Goal: Use online tool/utility: Utilize a website feature to perform a specific function

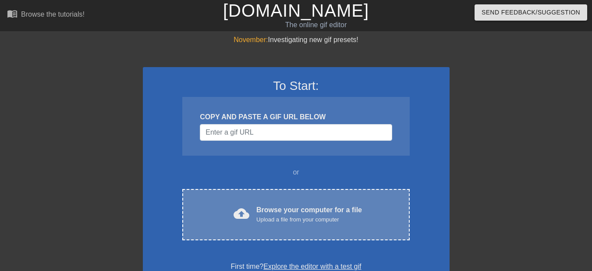
click at [277, 223] on div "Upload a file from your computer" at bounding box center [309, 219] width 106 height 9
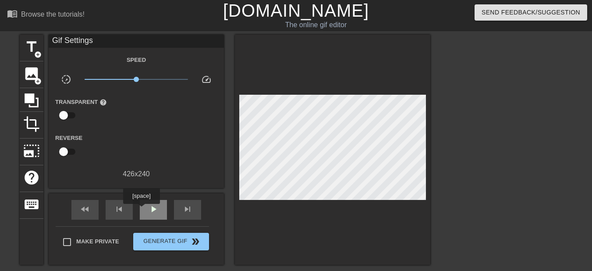
click at [141, 210] on div "play_arrow" at bounding box center [153, 210] width 27 height 20
click at [157, 206] on span "pause" at bounding box center [153, 209] width 11 height 11
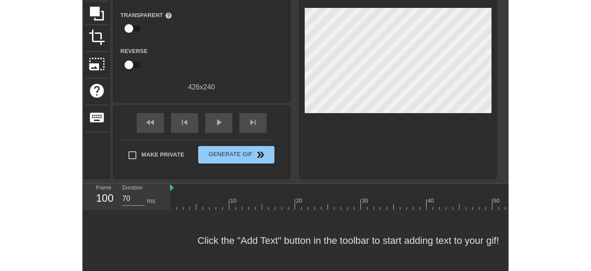
scroll to position [93, 0]
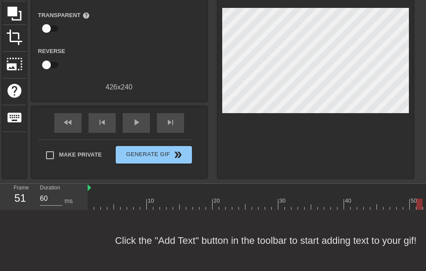
drag, startPoint x: 177, startPoint y: 196, endPoint x: 430, endPoint y: 197, distance: 252.5
click at [426, 198] on html "menu_book Browse the tutorials! [DOMAIN_NAME] The online gif editor Send Feedba…" at bounding box center [213, 92] width 426 height 358
click at [136, 120] on span "play_arrow" at bounding box center [136, 122] width 11 height 11
click at [137, 120] on span "pause" at bounding box center [136, 122] width 11 height 11
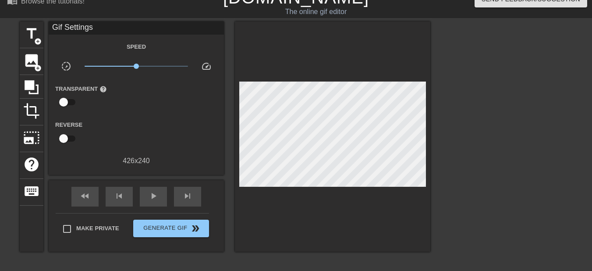
scroll to position [5, 0]
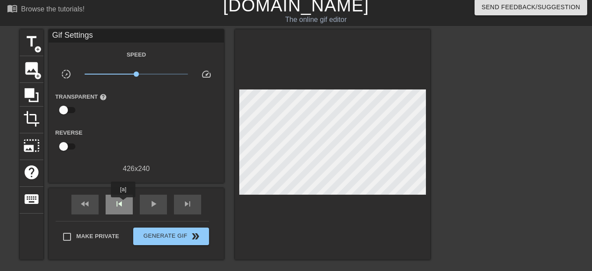
click at [123, 203] on span "skip_previous" at bounding box center [119, 204] width 11 height 11
click at [72, 210] on div "fast_rewind" at bounding box center [84, 205] width 27 height 20
click at [160, 199] on div "play_arrow" at bounding box center [153, 205] width 27 height 20
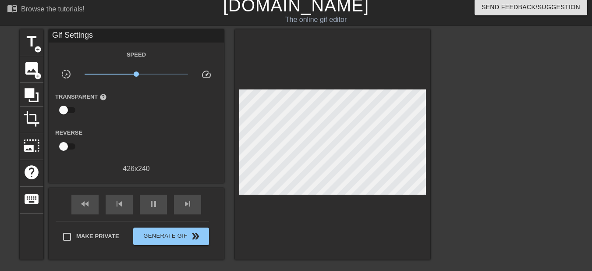
click at [133, 199] on div "fast_rewind skip_previous pause skip_next" at bounding box center [136, 204] width 143 height 33
click at [128, 202] on div "skip_previous" at bounding box center [119, 205] width 27 height 20
click at [125, 203] on div "skip_previous" at bounding box center [119, 205] width 27 height 20
click at [152, 199] on span "pause" at bounding box center [153, 204] width 11 height 11
click at [129, 199] on div "skip_previous" at bounding box center [119, 205] width 27 height 20
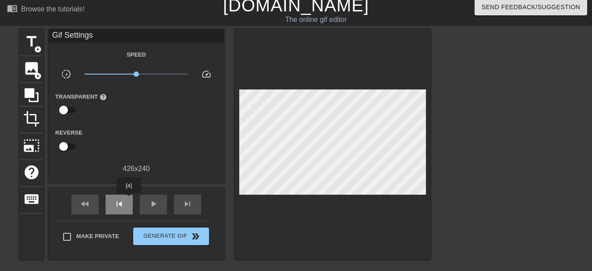
click at [129, 199] on div "skip_previous" at bounding box center [119, 205] width 27 height 20
click at [128, 199] on div "skip_previous" at bounding box center [119, 205] width 27 height 20
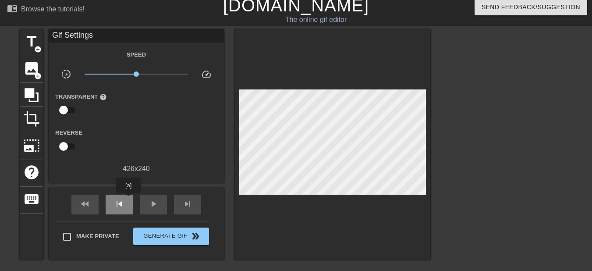
click at [128, 199] on div "skip_previous" at bounding box center [119, 205] width 27 height 20
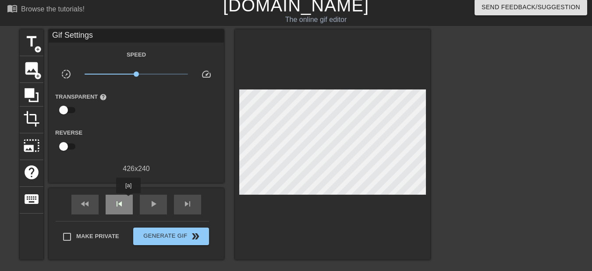
click at [128, 199] on div "skip_previous" at bounding box center [119, 205] width 27 height 20
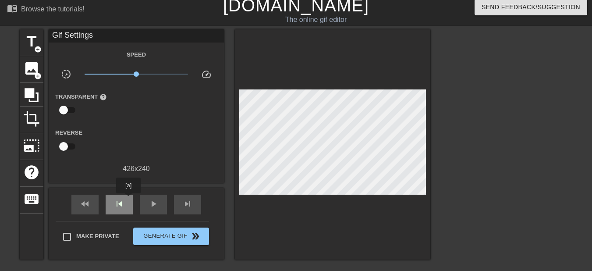
click at [128, 199] on div "skip_previous" at bounding box center [119, 205] width 27 height 20
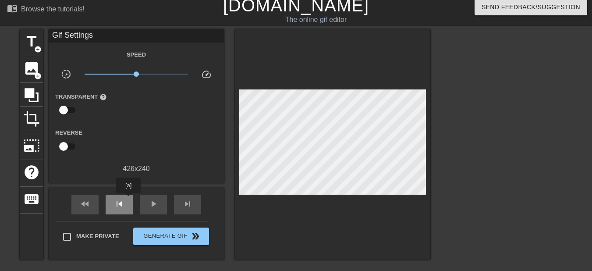
click at [128, 199] on div "skip_previous" at bounding box center [119, 205] width 27 height 20
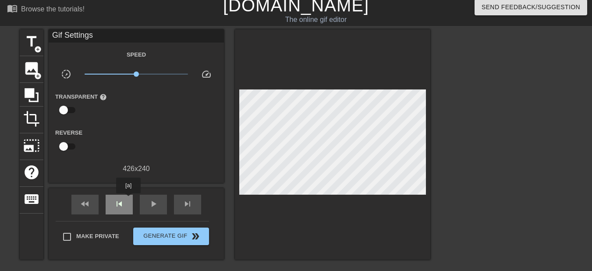
click at [128, 199] on div "skip_previous" at bounding box center [119, 205] width 27 height 20
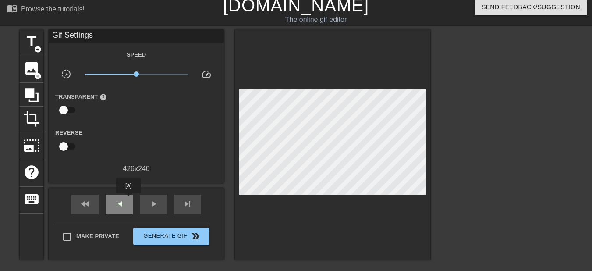
click at [128, 199] on div "skip_previous" at bounding box center [119, 205] width 27 height 20
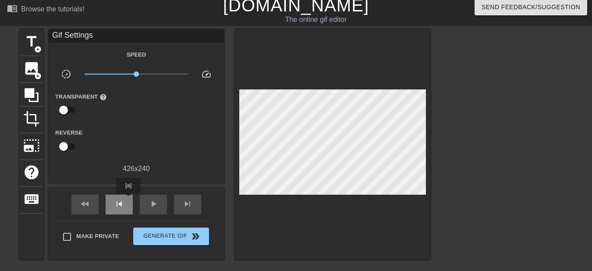
click at [128, 199] on div "skip_previous" at bounding box center [119, 205] width 27 height 20
click at [128, 204] on div "skip_previous" at bounding box center [119, 205] width 27 height 20
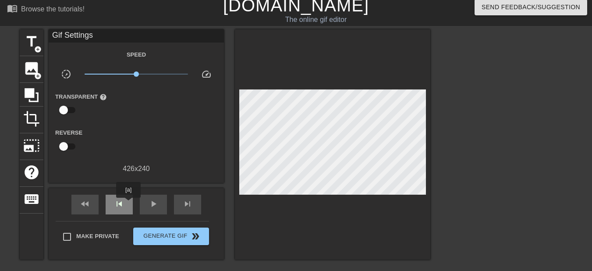
click at [128, 204] on div "skip_previous" at bounding box center [119, 205] width 27 height 20
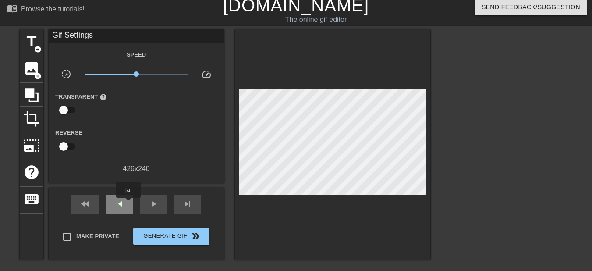
click at [128, 204] on div "skip_previous" at bounding box center [119, 205] width 27 height 20
drag, startPoint x: 187, startPoint y: 199, endPoint x: 189, endPoint y: 222, distance: 22.5
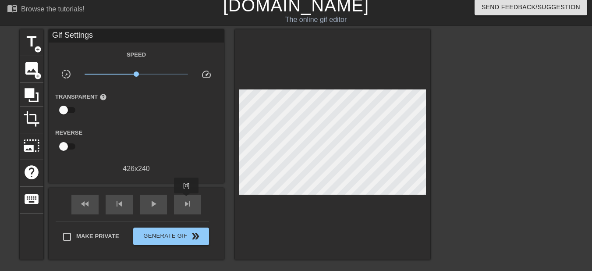
click at [189, 213] on div "skip_next" at bounding box center [187, 205] width 27 height 20
type input "60"
click at [24, 74] on span "image" at bounding box center [31, 68] width 17 height 17
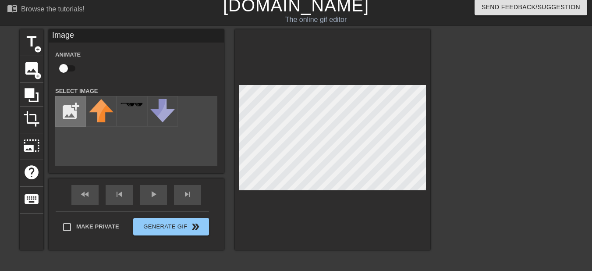
click at [72, 106] on input "file" at bounding box center [71, 111] width 30 height 30
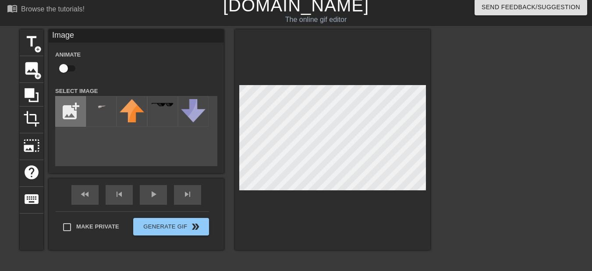
click at [80, 113] on input "file" at bounding box center [71, 111] width 30 height 30
type input "C:\fakepath\Poxhound back right.png"
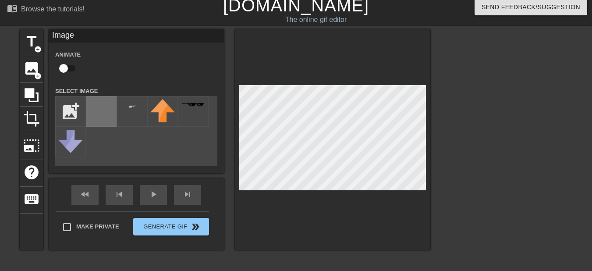
click at [104, 117] on div at bounding box center [101, 111] width 31 height 31
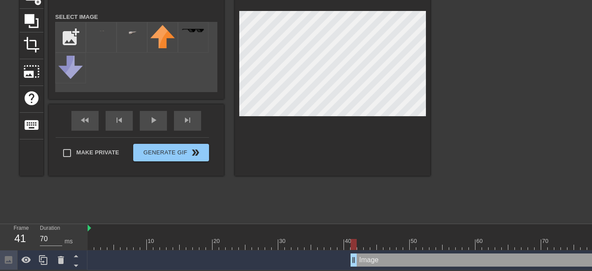
drag, startPoint x: 277, startPoint y: 252, endPoint x: 371, endPoint y: 253, distance: 94.3
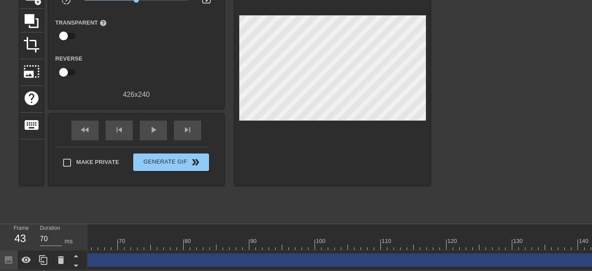
scroll to position [0, 445]
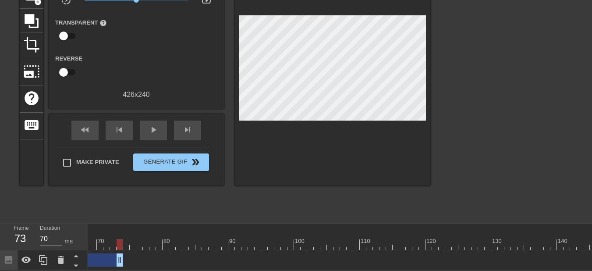
drag, startPoint x: 590, startPoint y: 254, endPoint x: 115, endPoint y: 250, distance: 475.2
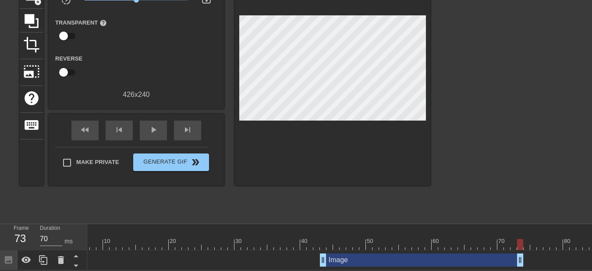
scroll to position [0, 0]
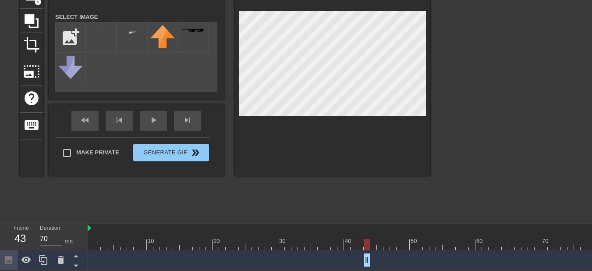
drag, startPoint x: 564, startPoint y: 256, endPoint x: 369, endPoint y: 257, distance: 195.5
click at [359, 239] on div at bounding box center [564, 244] width 953 height 11
click at [350, 240] on div at bounding box center [564, 244] width 953 height 11
drag, startPoint x: 321, startPoint y: 231, endPoint x: 277, endPoint y: 231, distance: 43.8
click at [277, 233] on div "10 20 30 40 50 60 70 80 90 100 110 120 130 140" at bounding box center [564, 240] width 953 height 14
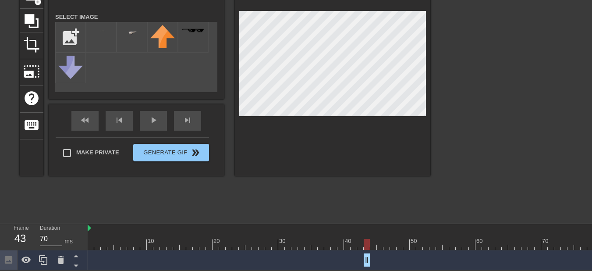
drag, startPoint x: 366, startPoint y: 253, endPoint x: 273, endPoint y: 263, distance: 93.5
click at [273, 263] on div "Image drag_handle drag_handle" at bounding box center [564, 260] width 953 height 20
click at [376, 253] on div "Image drag_handle drag_handle" at bounding box center [564, 259] width 953 height 13
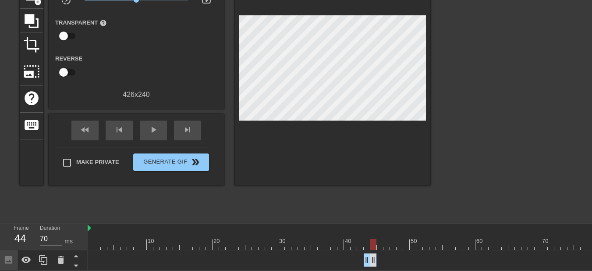
drag, startPoint x: 368, startPoint y: 251, endPoint x: 377, endPoint y: 251, distance: 9.2
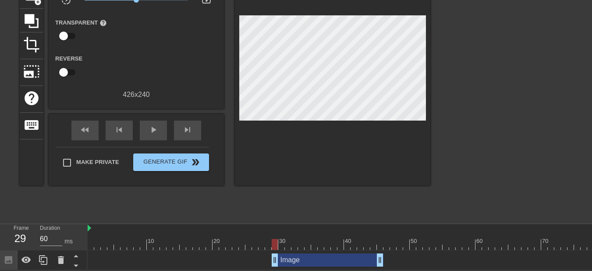
drag, startPoint x: 366, startPoint y: 254, endPoint x: 275, endPoint y: 264, distance: 92.1
click at [275, 264] on div "Image drag_handle drag_handle" at bounding box center [564, 260] width 953 height 20
click at [383, 253] on div "Image drag_handle drag_handle" at bounding box center [564, 259] width 953 height 13
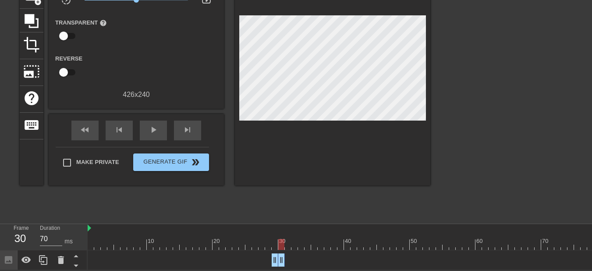
drag, startPoint x: 382, startPoint y: 251, endPoint x: 284, endPoint y: 263, distance: 99.3
click at [284, 263] on div "Image drag_handle drag_handle" at bounding box center [564, 260] width 953 height 20
drag, startPoint x: 284, startPoint y: 263, endPoint x: 291, endPoint y: 262, distance: 7.1
click at [291, 262] on div "Image drag_handle drag_handle" at bounding box center [564, 260] width 953 height 20
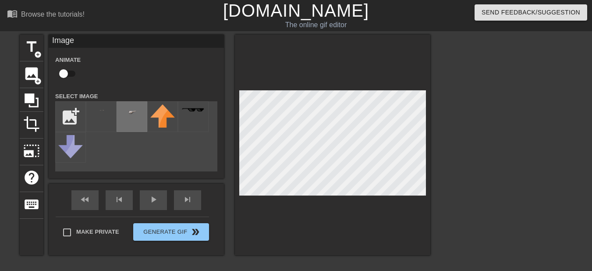
click at [141, 120] on div at bounding box center [132, 116] width 31 height 31
click at [114, 121] on div at bounding box center [101, 116] width 31 height 31
click at [34, 145] on span "photo_size_select_large" at bounding box center [31, 150] width 17 height 17
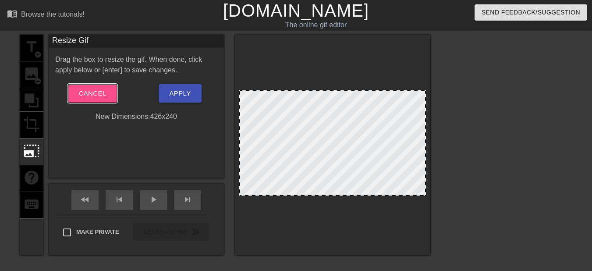
click at [110, 93] on button "Cancel" at bounding box center [92, 93] width 49 height 18
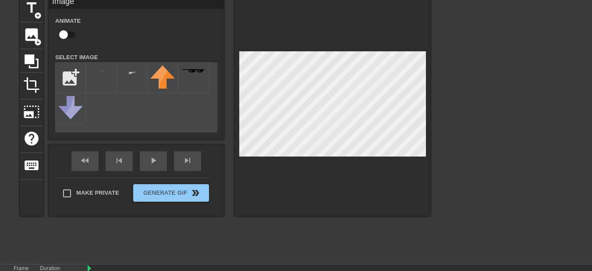
scroll to position [85, 0]
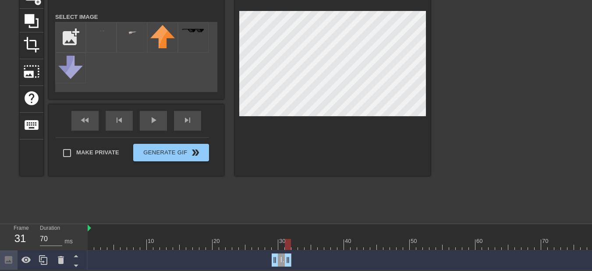
drag, startPoint x: 282, startPoint y: 258, endPoint x: 290, endPoint y: 256, distance: 8.1
click at [279, 256] on div "Image drag_handle drag_handle" at bounding box center [282, 259] width 20 height 13
click at [32, 256] on div at bounding box center [27, 259] width 18 height 19
drag, startPoint x: 286, startPoint y: 252, endPoint x: 281, endPoint y: 254, distance: 6.3
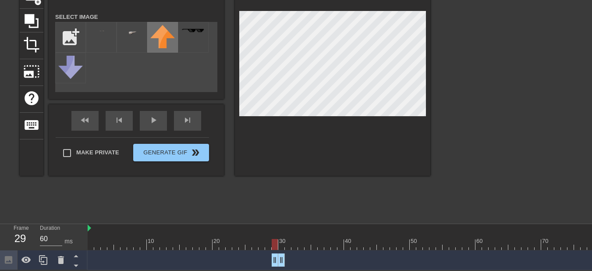
click at [167, 31] on img at bounding box center [162, 36] width 25 height 23
click at [104, 39] on div at bounding box center [101, 37] width 31 height 31
click at [146, 41] on div at bounding box center [132, 37] width 31 height 31
click at [183, 39] on div at bounding box center [193, 37] width 31 height 31
click at [125, 43] on div at bounding box center [132, 37] width 31 height 31
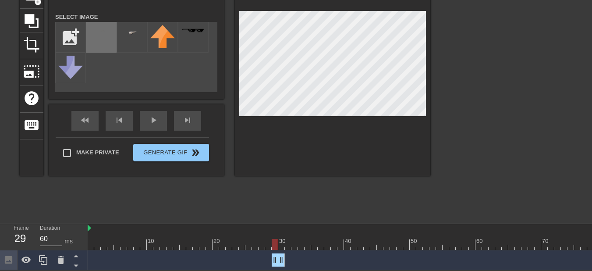
click at [108, 30] on img at bounding box center [101, 32] width 25 height 14
click at [133, 25] on img at bounding box center [132, 32] width 25 height 14
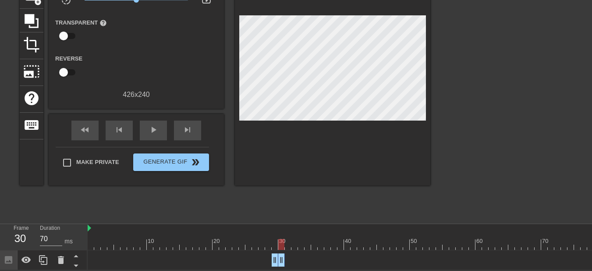
type input "60"
drag, startPoint x: 285, startPoint y: 255, endPoint x: 296, endPoint y: 257, distance: 11.6
click at [283, 256] on div "Image drag_handle drag_handle" at bounding box center [285, 259] width 26 height 13
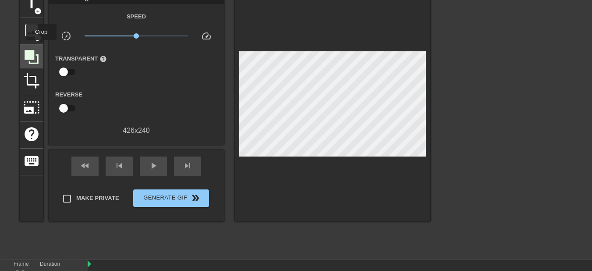
scroll to position [41, 0]
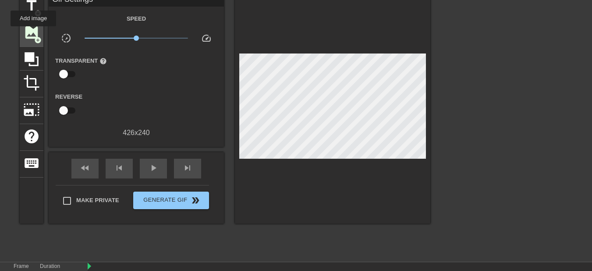
click at [33, 32] on span "image" at bounding box center [31, 32] width 17 height 17
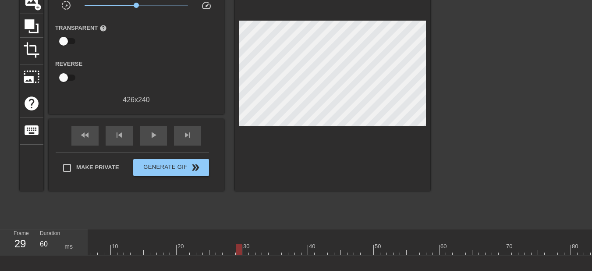
scroll to position [39, 0]
